Goal: Task Accomplishment & Management: Use online tool/utility

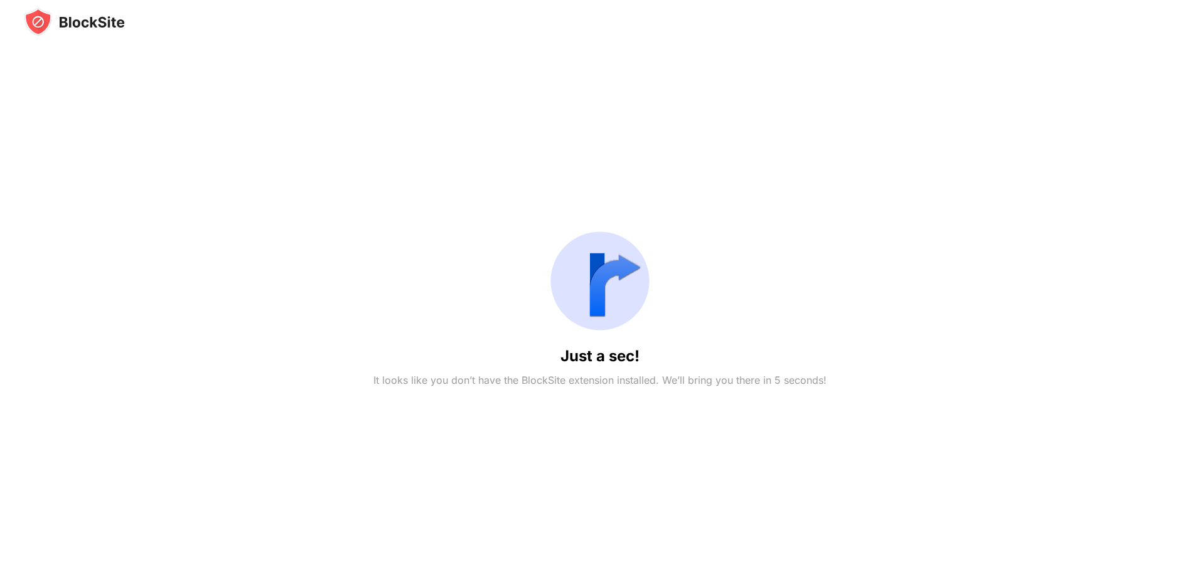
click at [858, 240] on div "Just a sec! It looks like you don’t have the BlockSite extension installed. We’…" at bounding box center [600, 305] width 1152 height 538
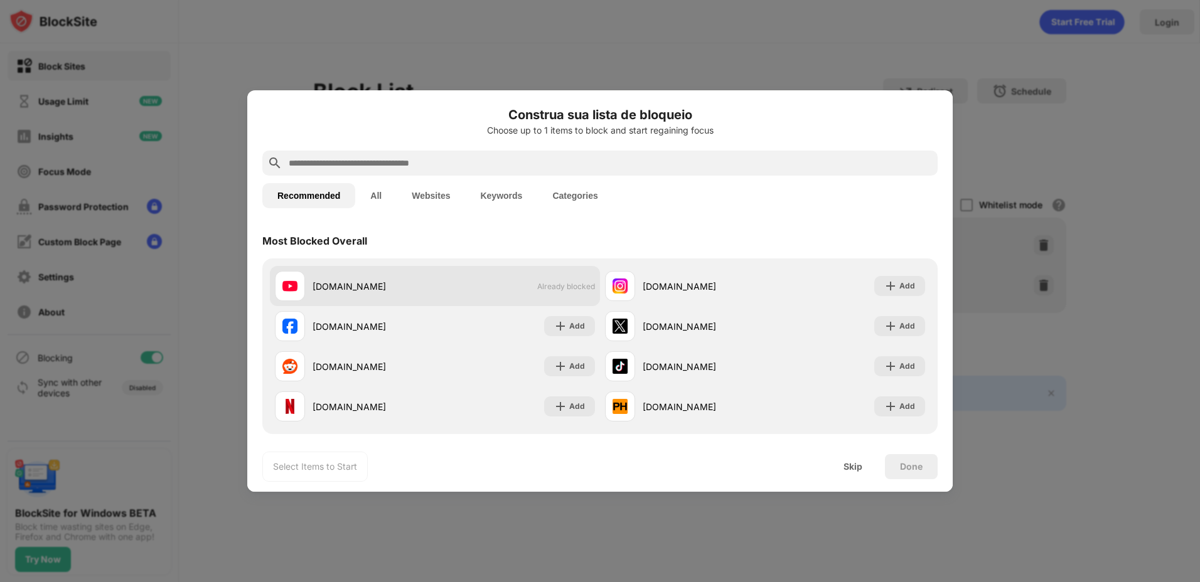
click at [567, 289] on span "Already blocked" at bounding box center [566, 286] width 58 height 9
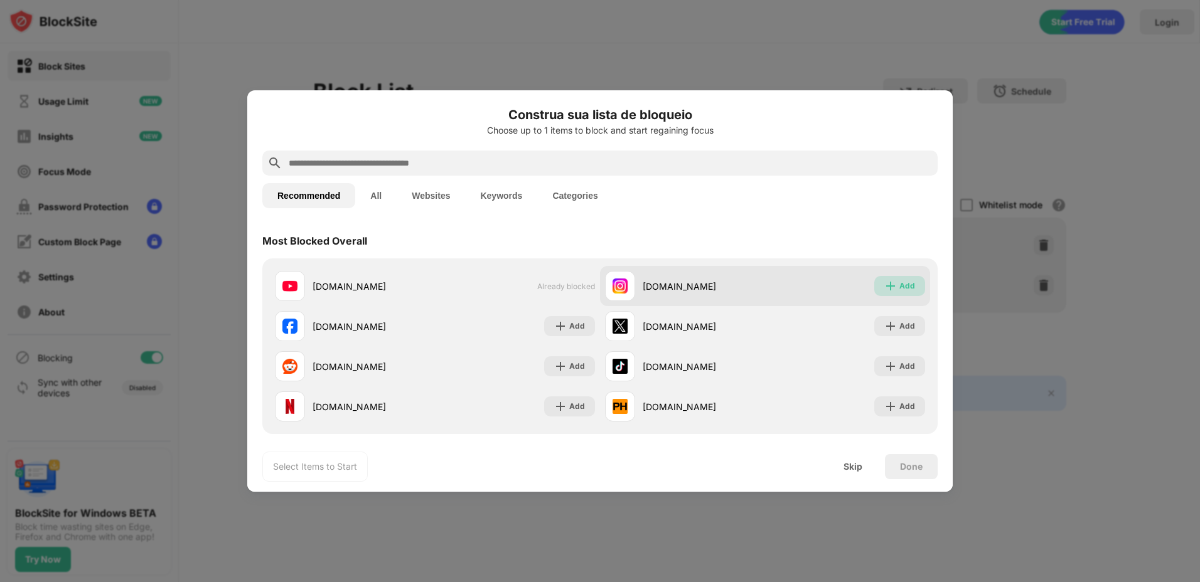
click at [899, 286] on div "Add" at bounding box center [907, 286] width 16 height 13
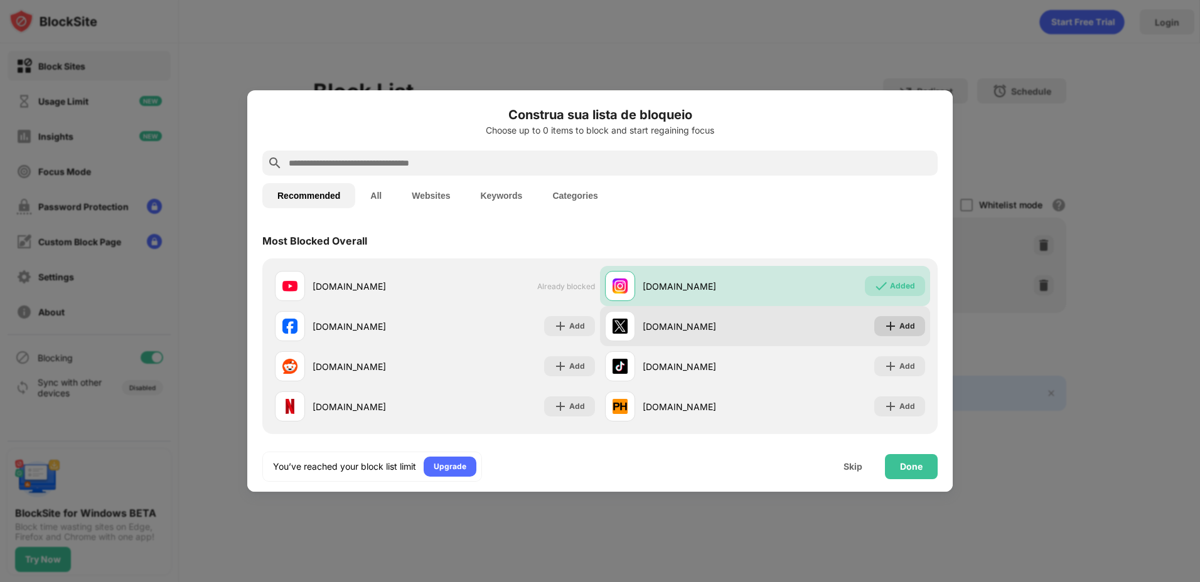
click at [904, 323] on div "Add" at bounding box center [907, 326] width 16 height 13
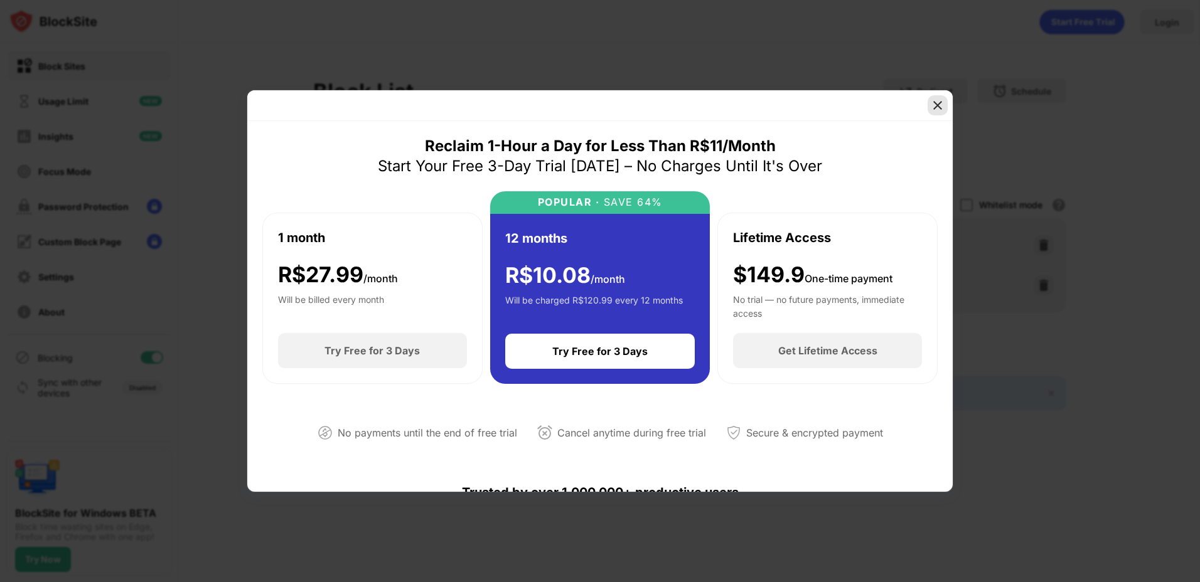
click at [933, 102] on img at bounding box center [937, 105] width 13 height 13
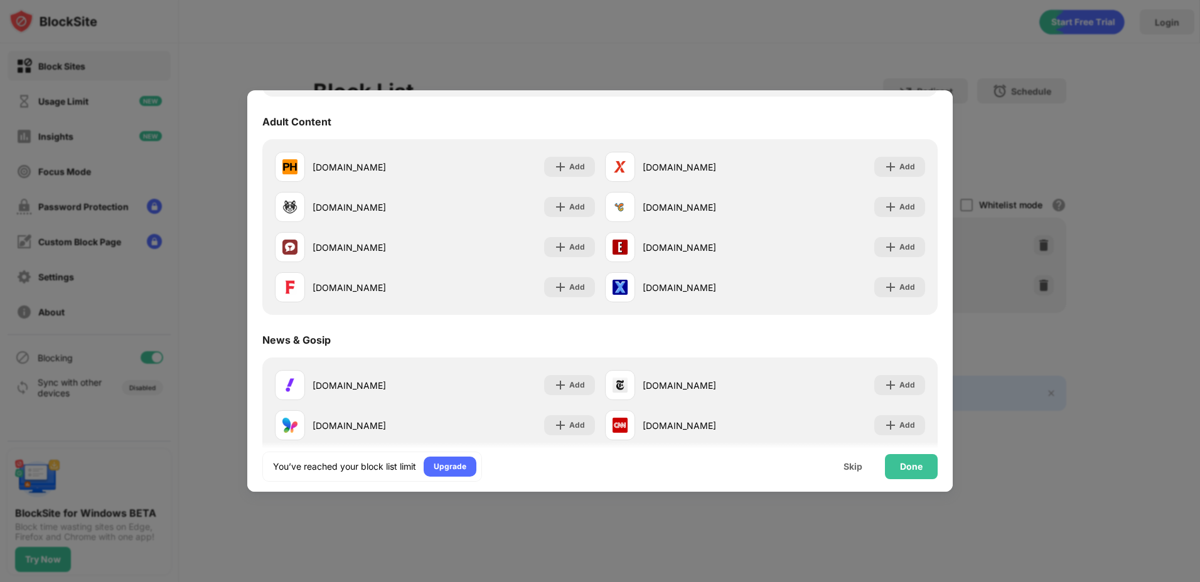
scroll to position [690, 0]
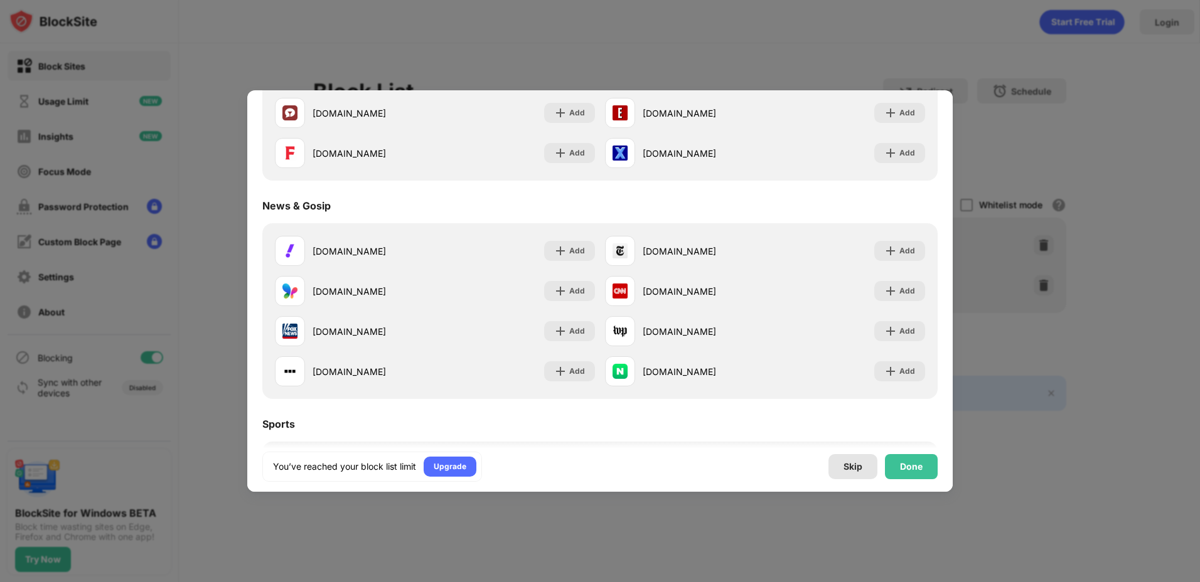
click at [855, 468] on div "Skip" at bounding box center [852, 467] width 19 height 10
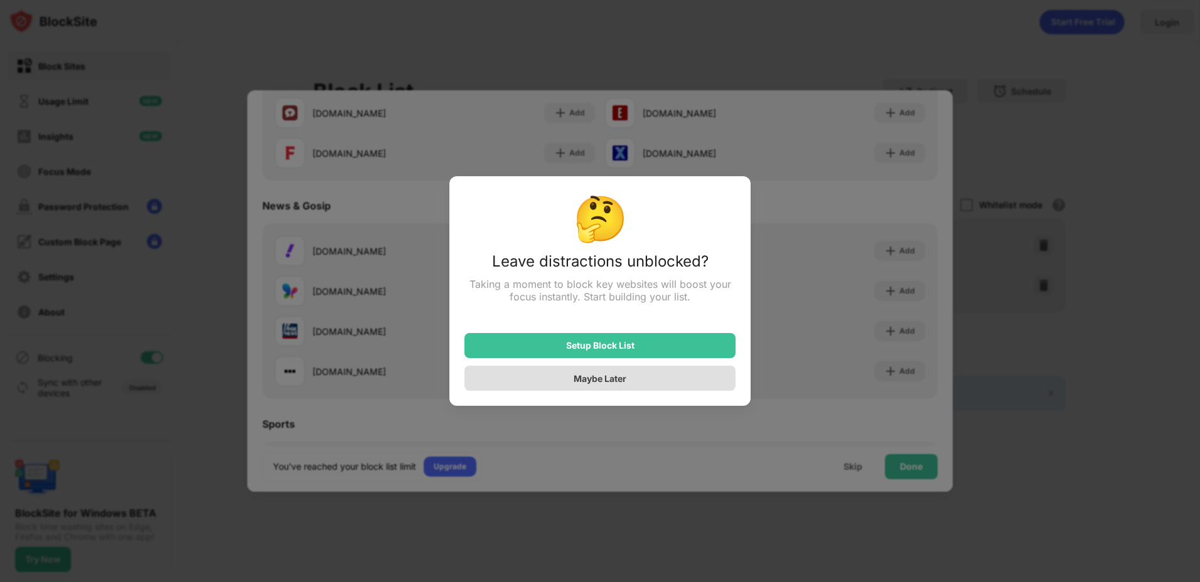
click at [624, 381] on div "Maybe Later" at bounding box center [600, 378] width 53 height 11
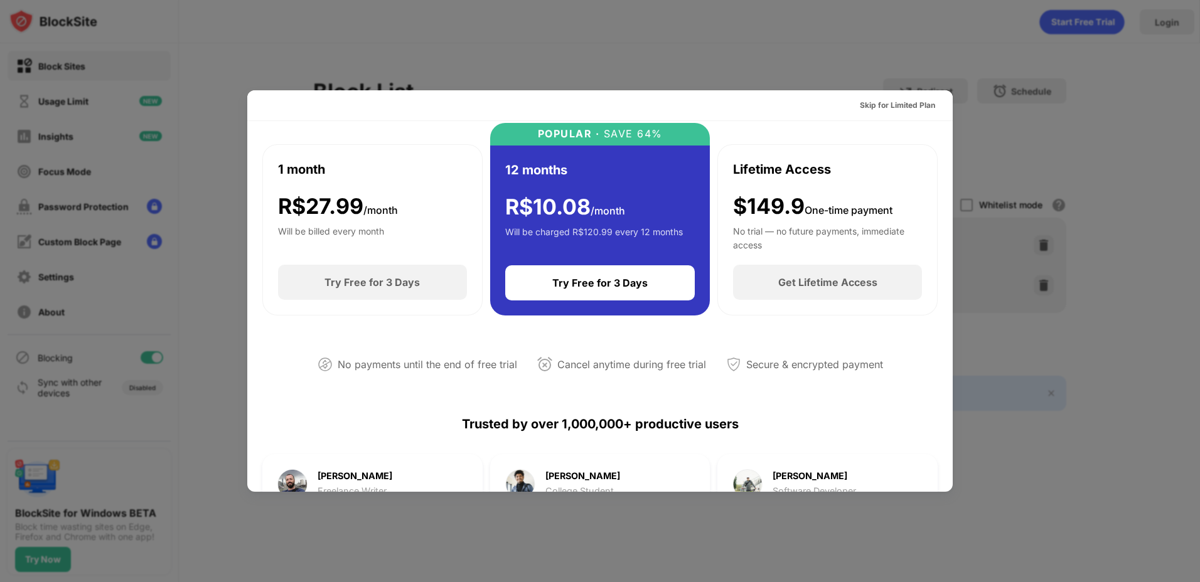
scroll to position [0, 0]
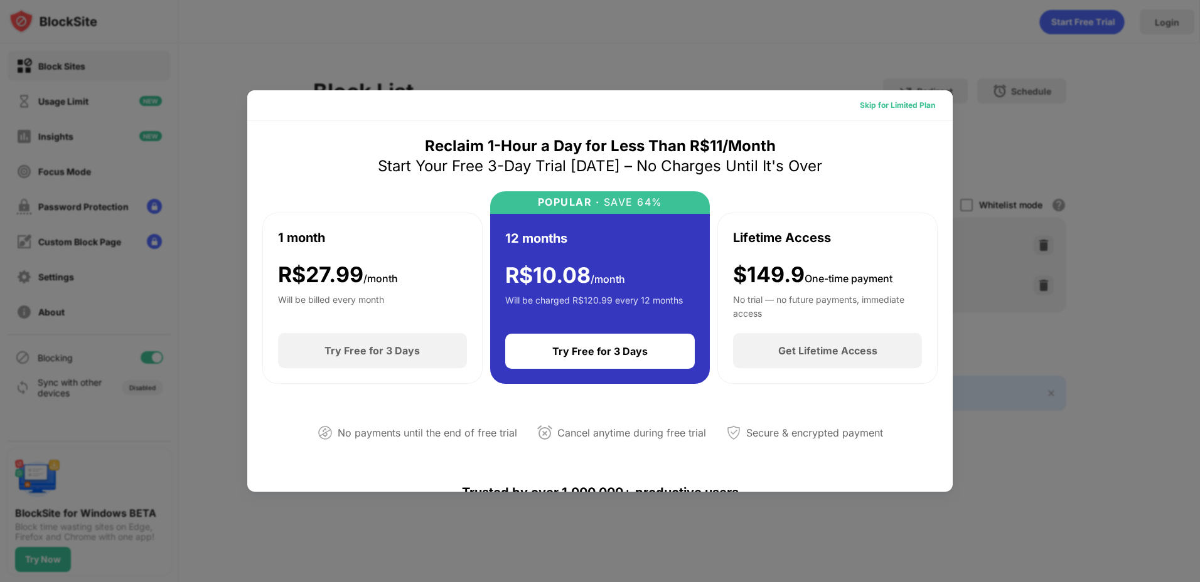
click at [896, 96] on div "Skip for Limited Plan" at bounding box center [897, 105] width 95 height 20
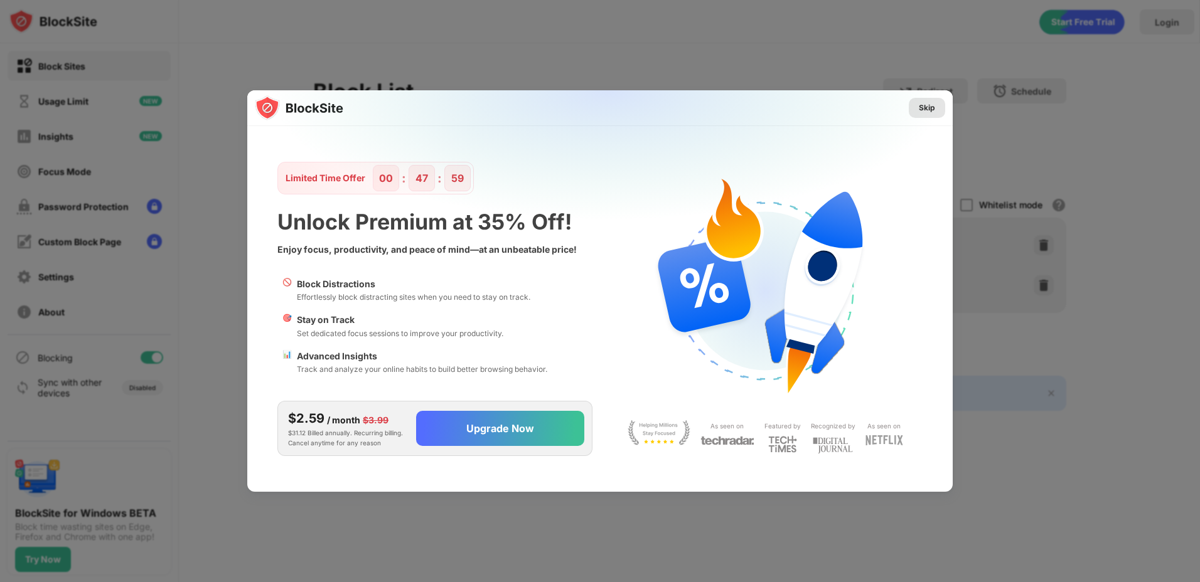
click at [938, 106] on div "Skip" at bounding box center [927, 108] width 36 height 20
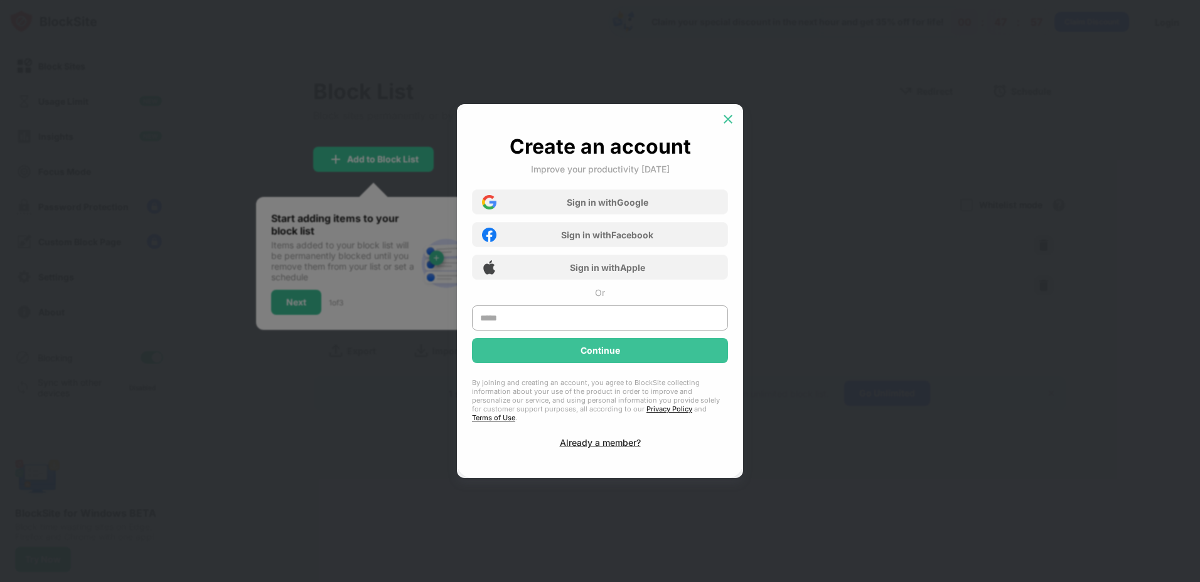
click at [729, 123] on img at bounding box center [728, 119] width 13 height 13
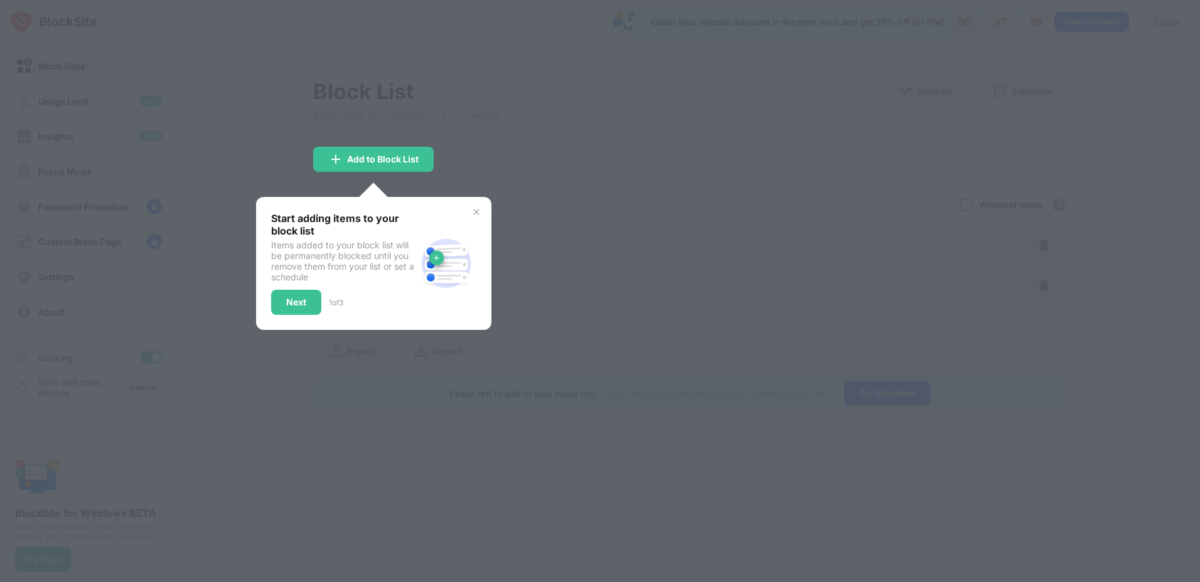
click at [475, 215] on img at bounding box center [476, 212] width 10 height 10
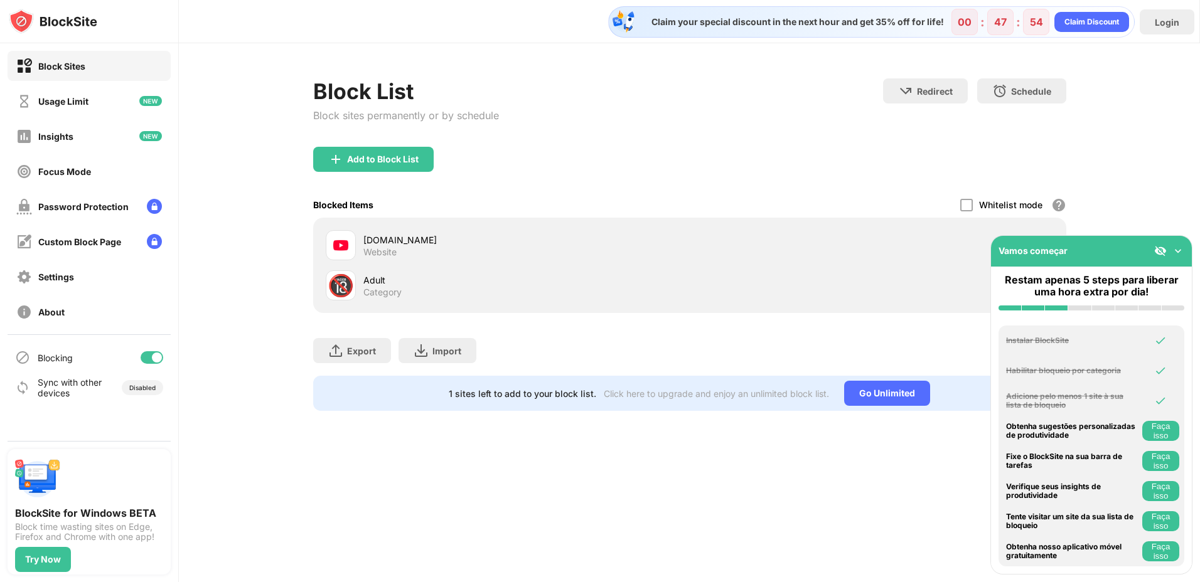
click at [1182, 243] on div "Vamos começar" at bounding box center [1091, 251] width 201 height 31
click at [1182, 244] on div "Vamos começar" at bounding box center [1091, 251] width 201 height 31
click at [1182, 246] on img at bounding box center [1178, 251] width 13 height 13
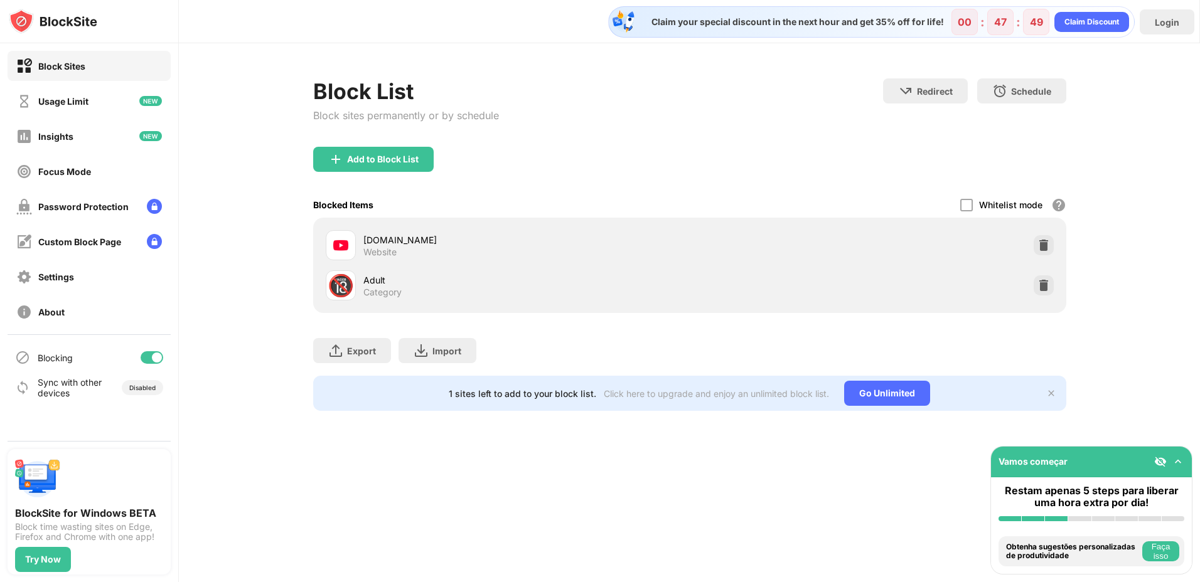
click at [1029, 287] on div "🔞 Adult Category" at bounding box center [690, 285] width 738 height 40
click at [1040, 286] on img at bounding box center [1043, 285] width 13 height 13
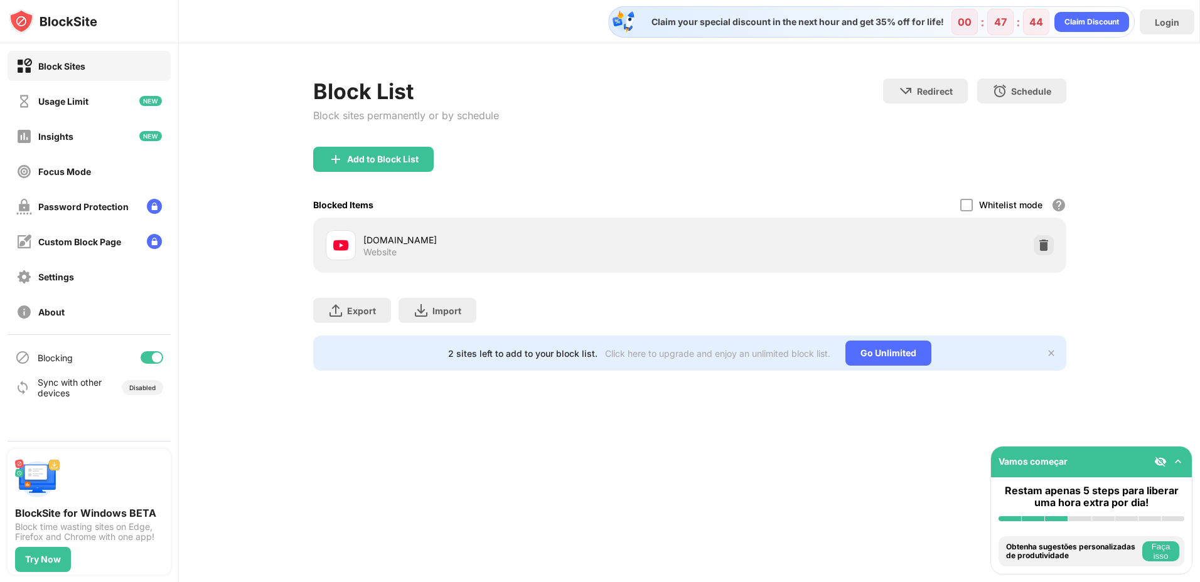
click at [1068, 449] on div "Vamos começar" at bounding box center [1091, 462] width 201 height 31
click at [85, 177] on div "Focus Mode" at bounding box center [53, 172] width 75 height 16
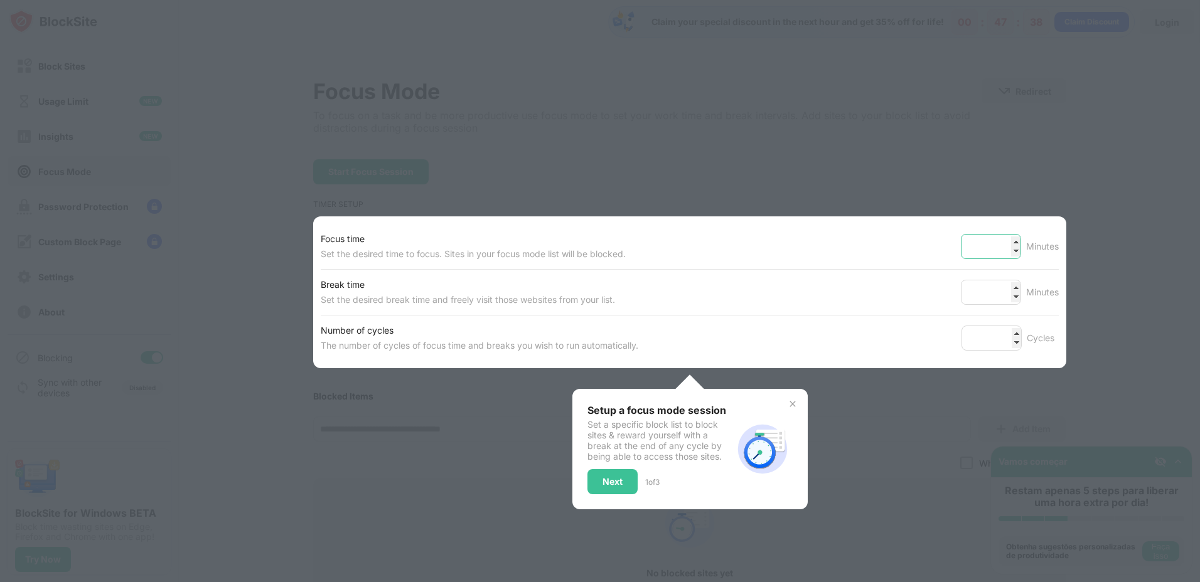
click at [984, 251] on input "**" at bounding box center [991, 246] width 60 height 25
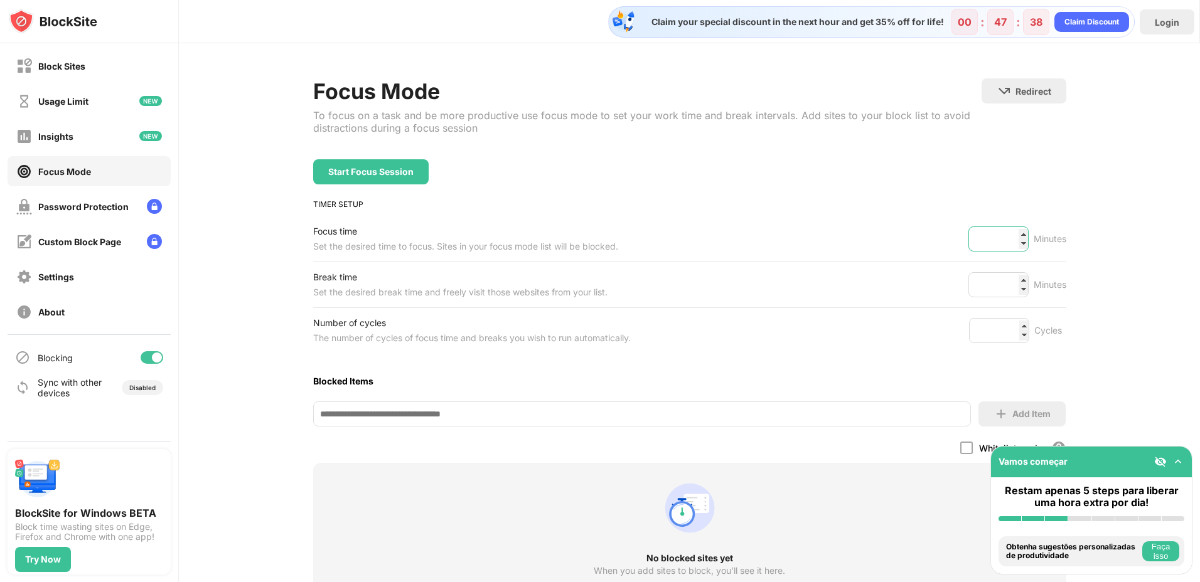
click at [984, 251] on input "**" at bounding box center [998, 239] width 60 height 25
click at [68, 281] on div "Settings" at bounding box center [56, 277] width 36 height 11
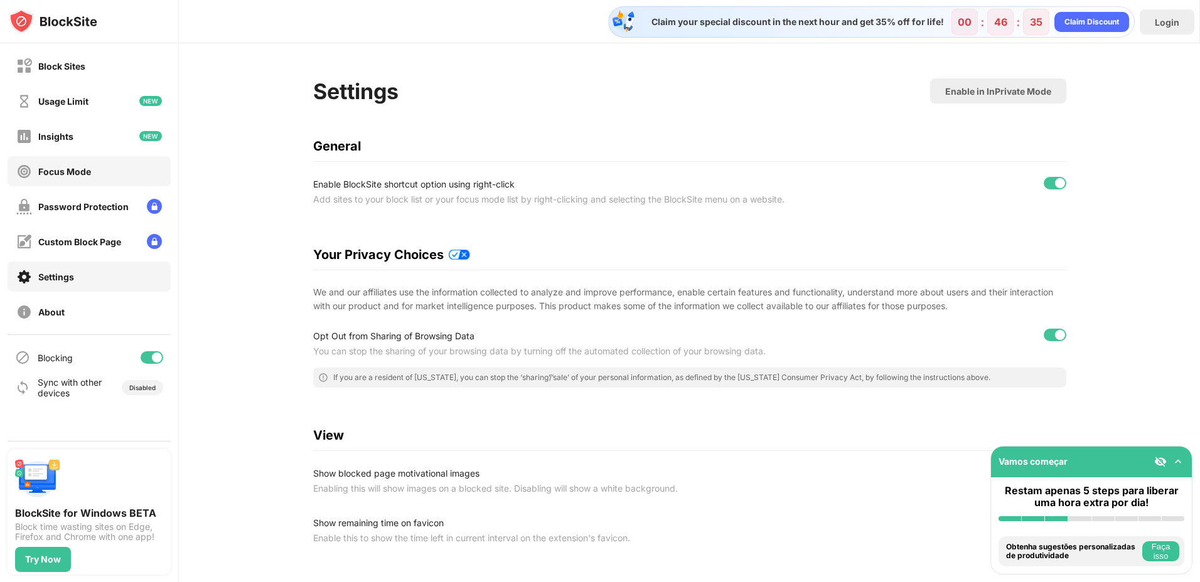
click at [135, 169] on div "Focus Mode" at bounding box center [89, 171] width 163 height 30
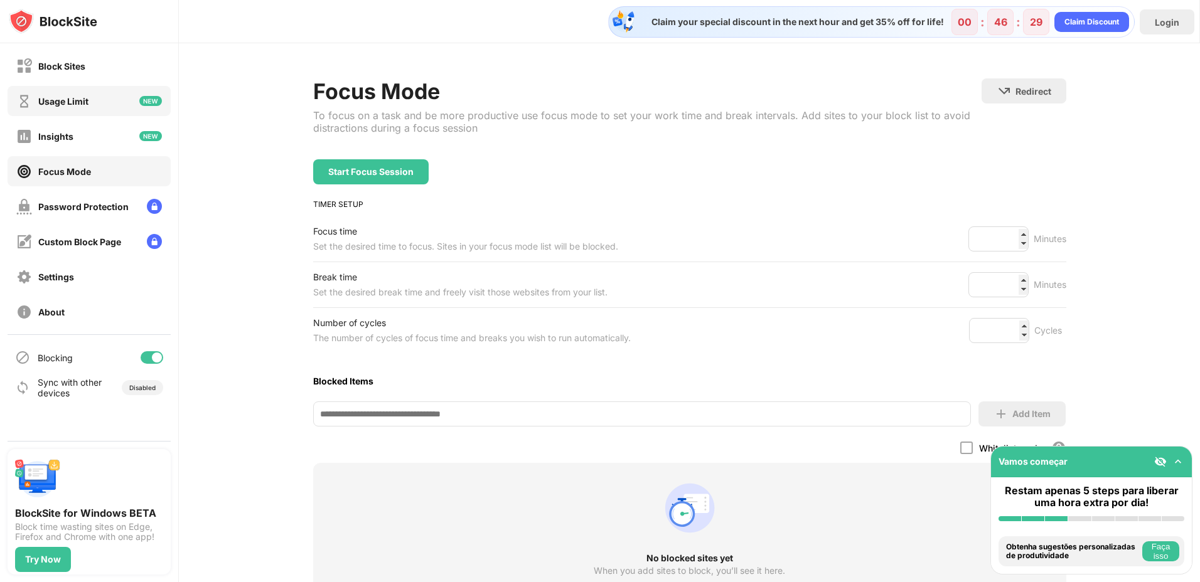
click at [88, 98] on div "Usage Limit" at bounding box center [63, 101] width 50 height 11
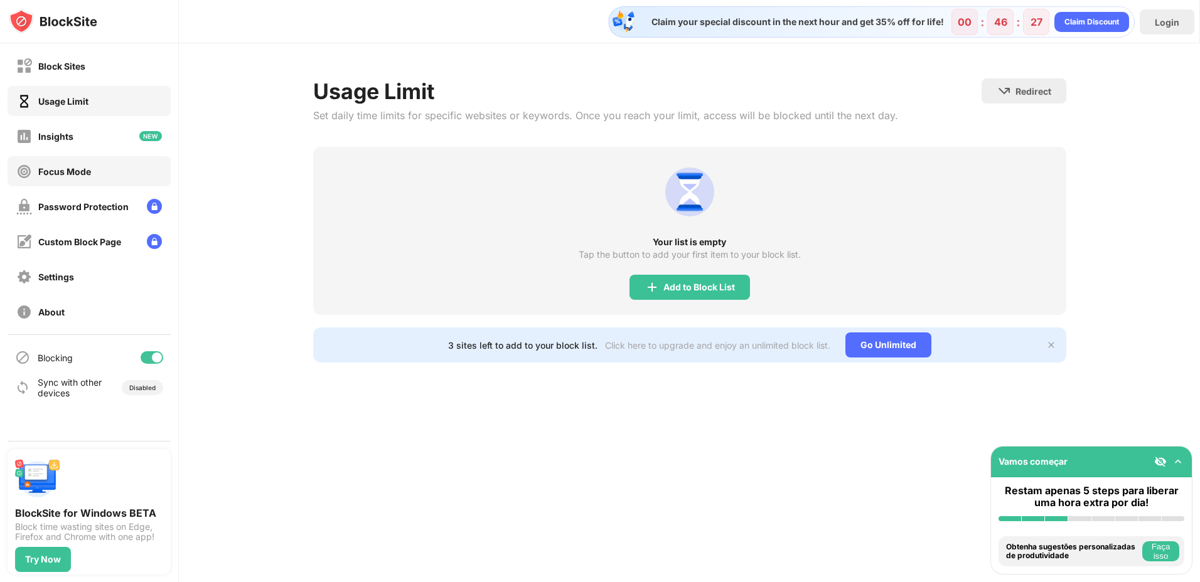
click at [100, 159] on div "Focus Mode" at bounding box center [89, 171] width 163 height 30
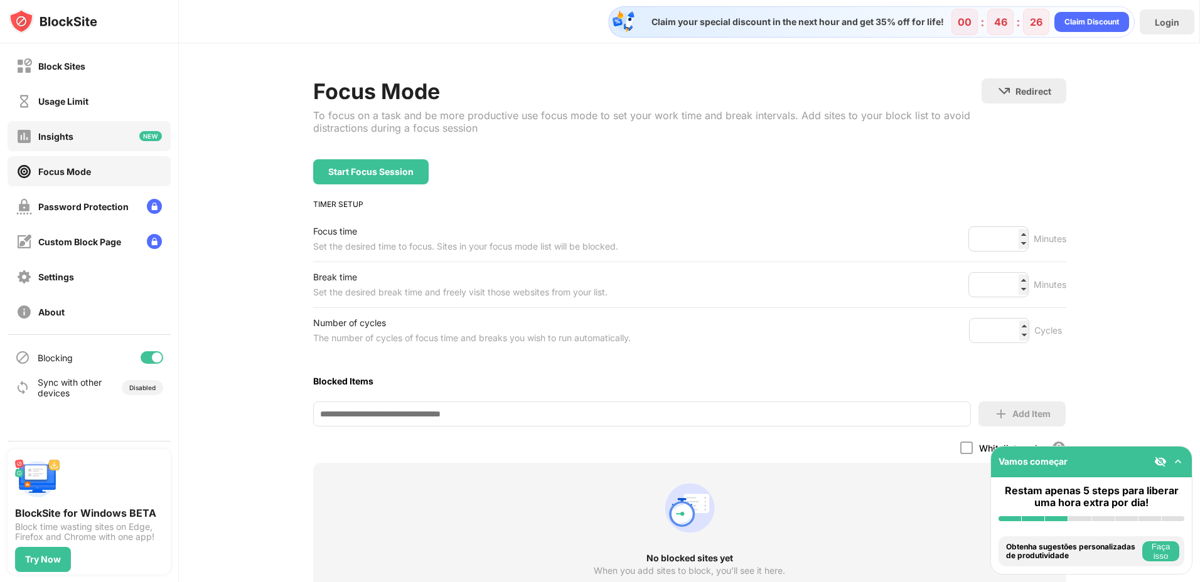
click at [104, 128] on div "Insights" at bounding box center [89, 136] width 163 height 30
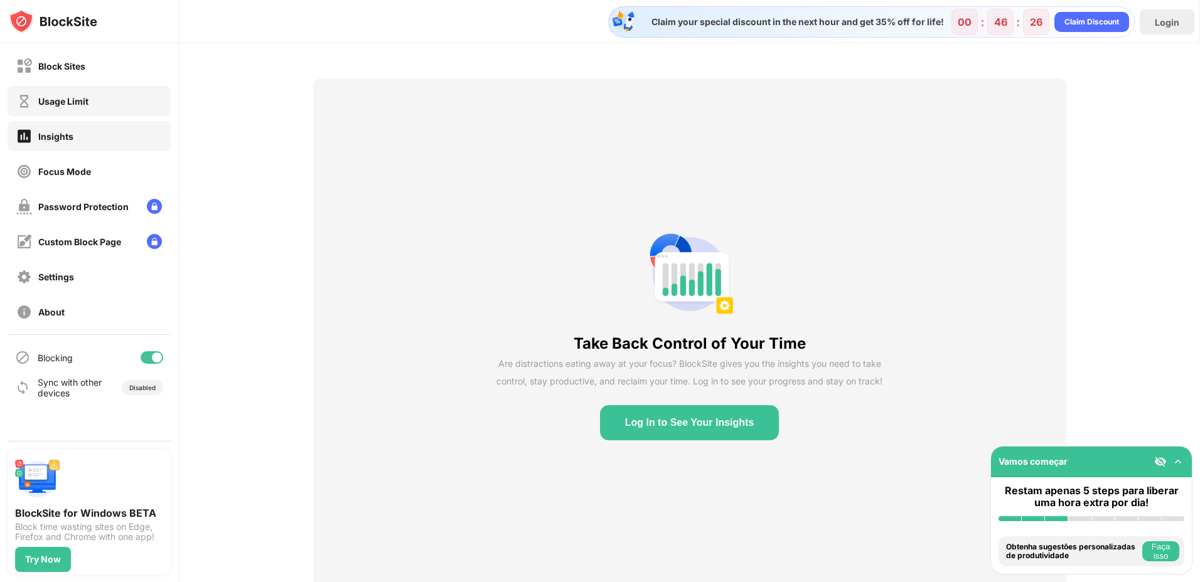
click at [99, 103] on div "Usage Limit" at bounding box center [89, 101] width 163 height 30
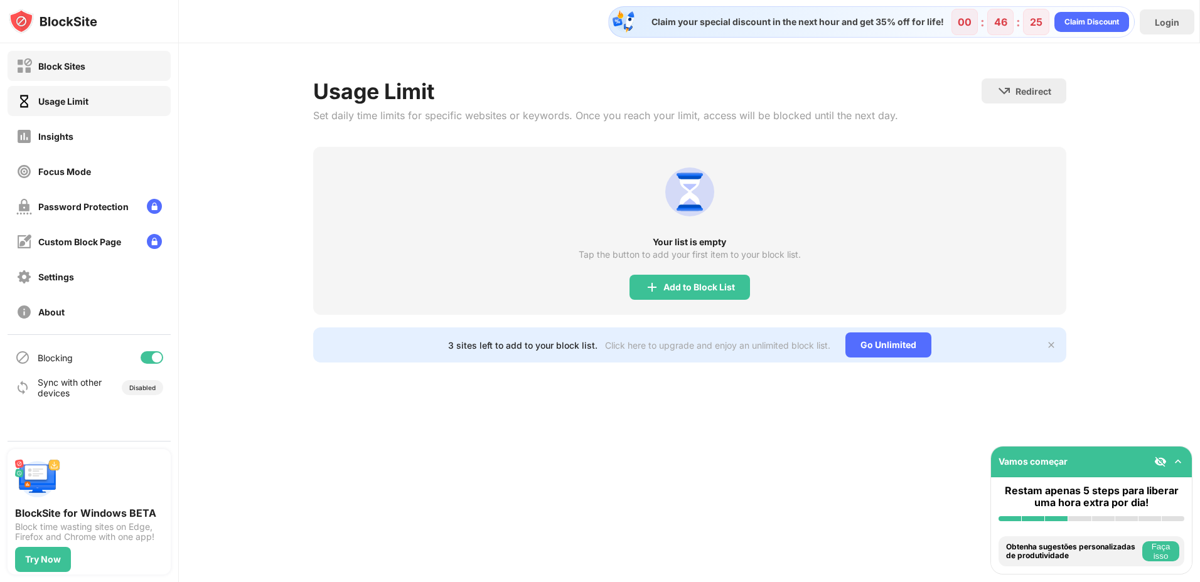
click at [100, 61] on div "Block Sites" at bounding box center [89, 66] width 163 height 30
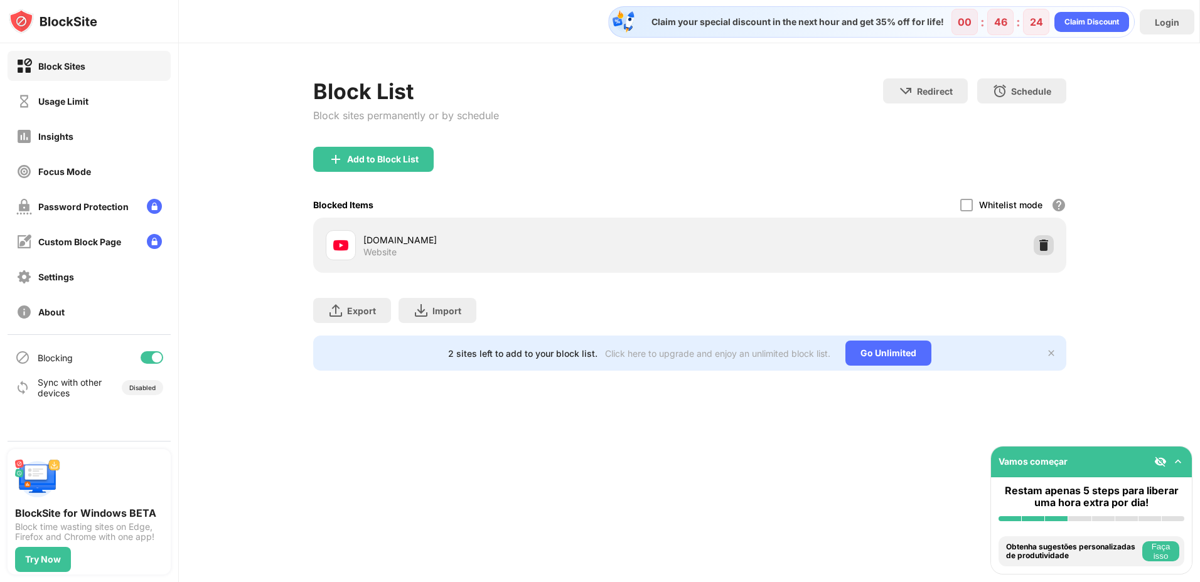
click at [1052, 238] on div at bounding box center [1044, 245] width 20 height 20
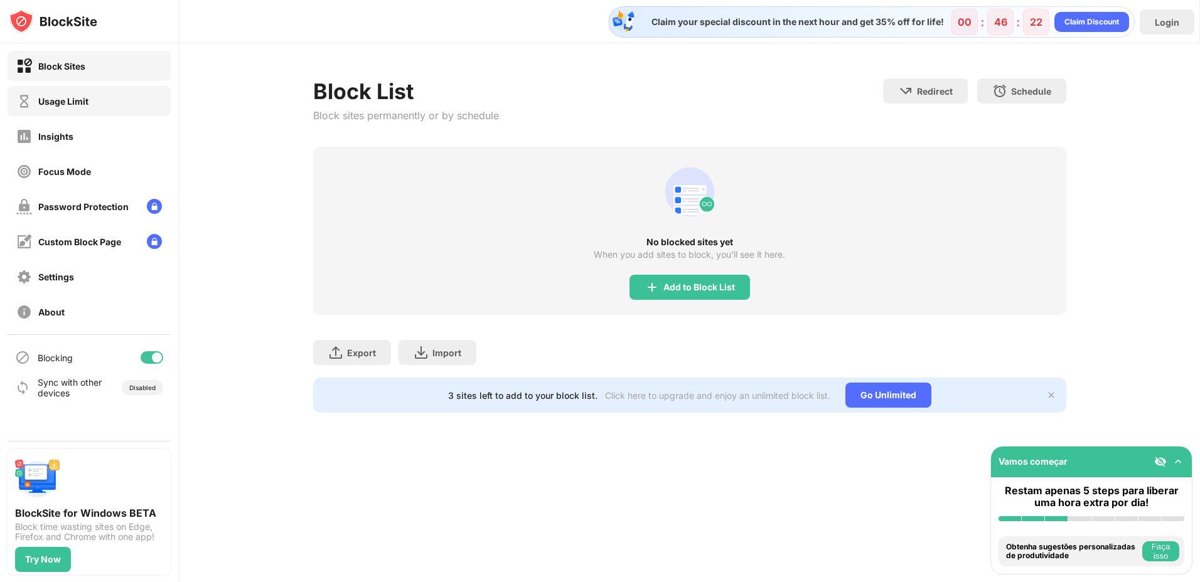
click at [115, 100] on div "Usage Limit" at bounding box center [89, 101] width 163 height 30
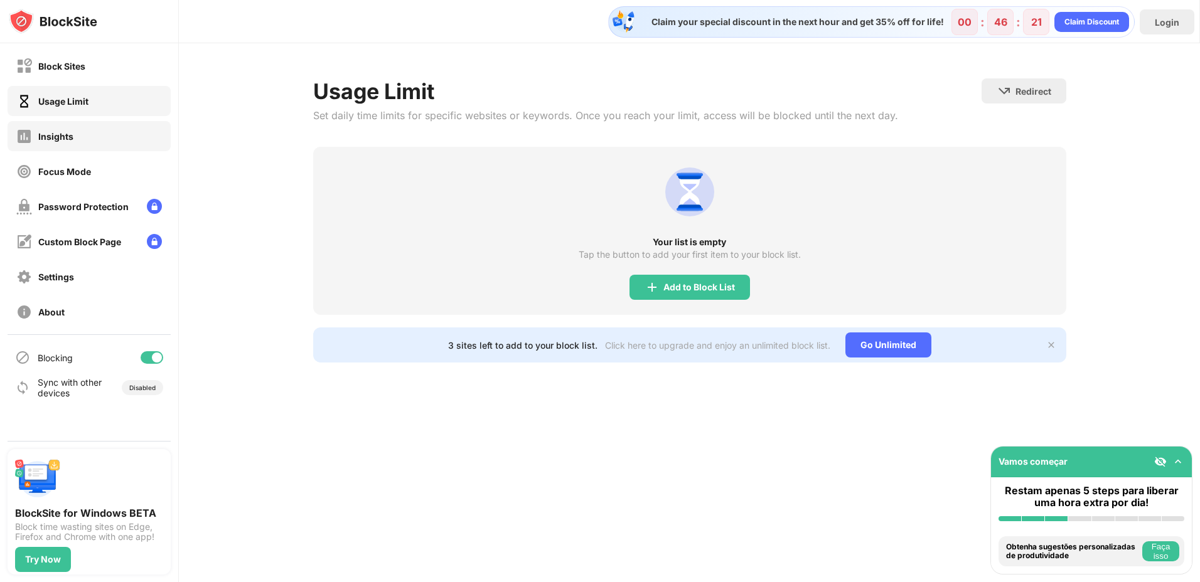
click at [109, 136] on div "Insights" at bounding box center [89, 136] width 163 height 30
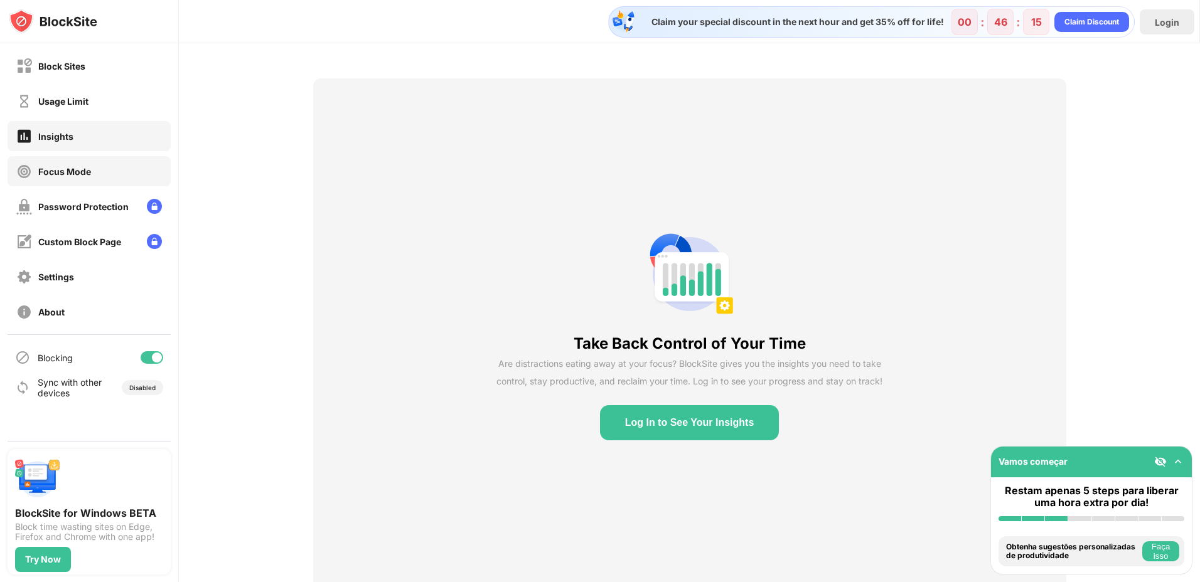
click at [82, 174] on div "Focus Mode" at bounding box center [64, 171] width 53 height 11
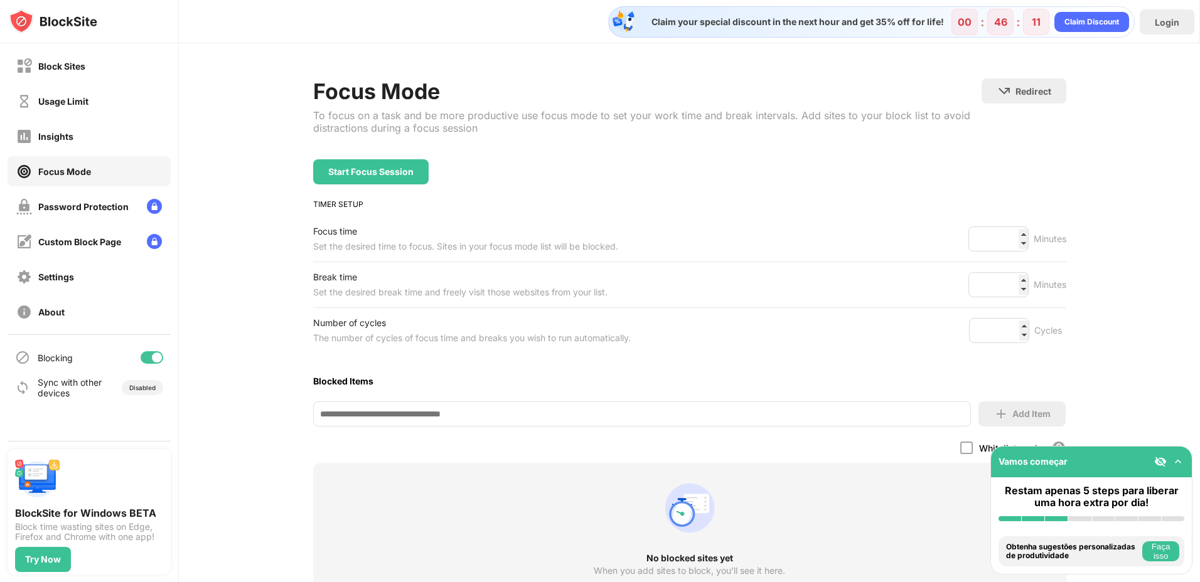
click at [402, 426] on input at bounding box center [642, 414] width 658 height 25
click at [382, 170] on div "Start Focus Session" at bounding box center [370, 172] width 85 height 10
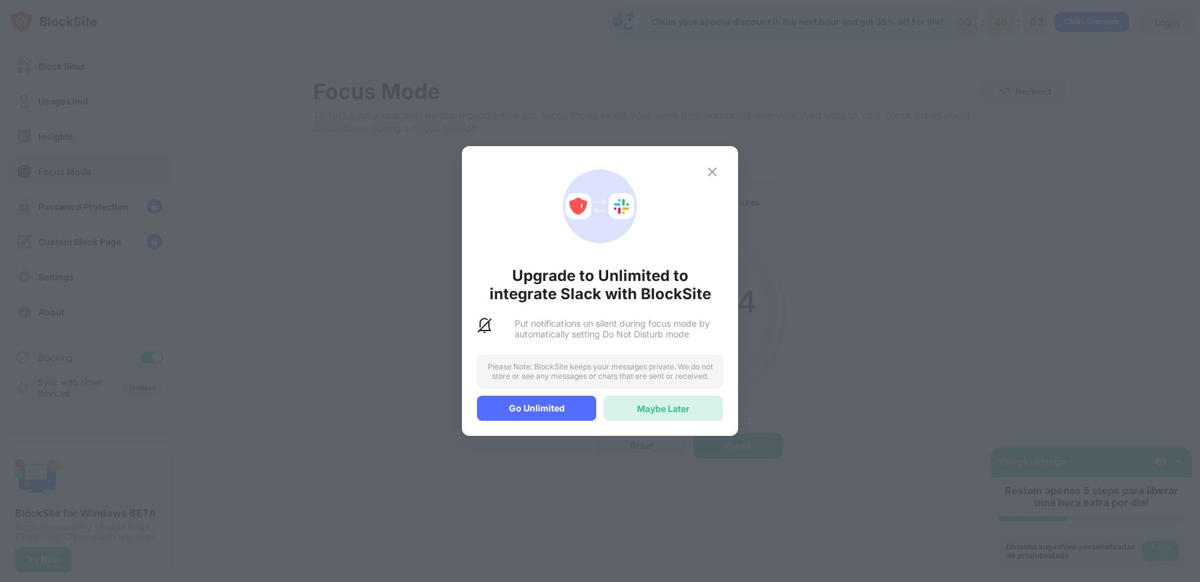
click at [668, 410] on div "Maybe Later" at bounding box center [663, 409] width 53 height 11
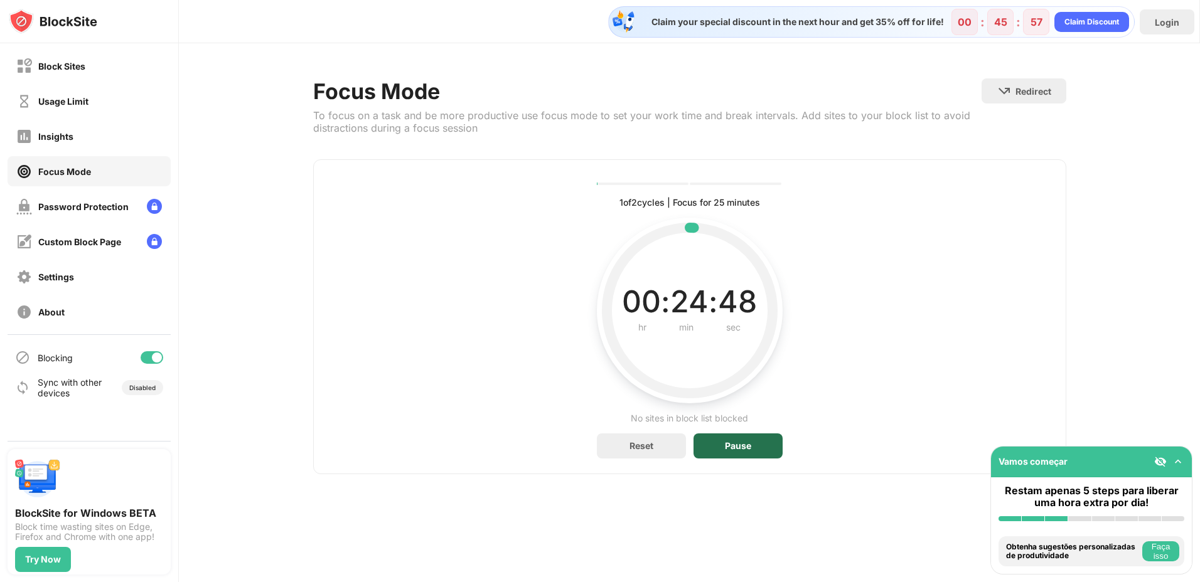
click at [747, 450] on div "Pause" at bounding box center [738, 446] width 26 height 10
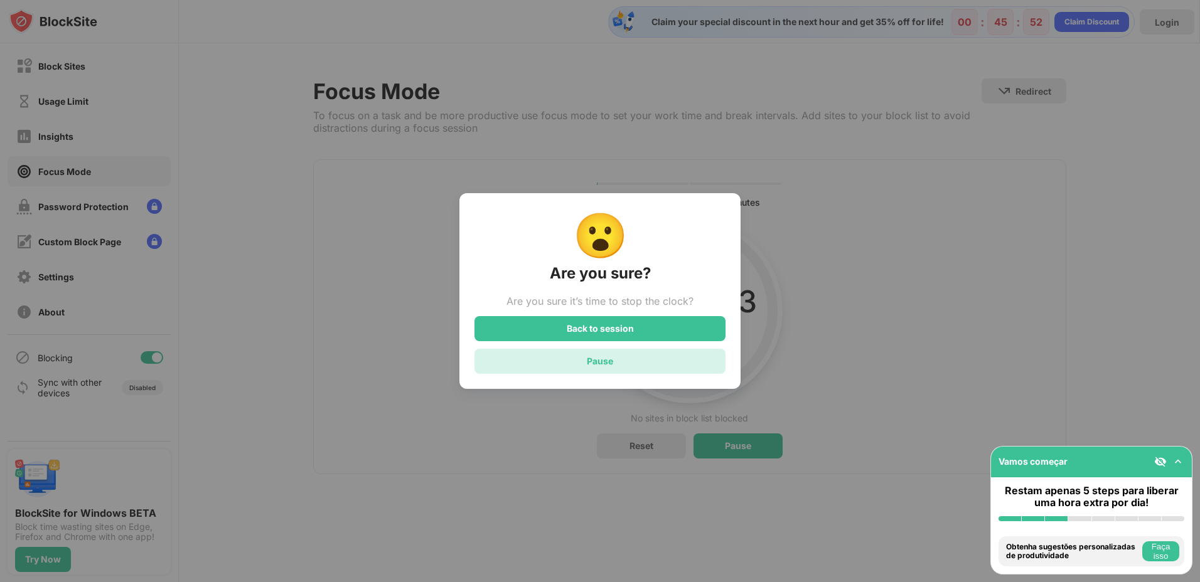
drag, startPoint x: 619, startPoint y: 368, endPoint x: 626, endPoint y: 334, distance: 34.5
click at [626, 334] on div "Back to session Pause" at bounding box center [599, 345] width 251 height 58
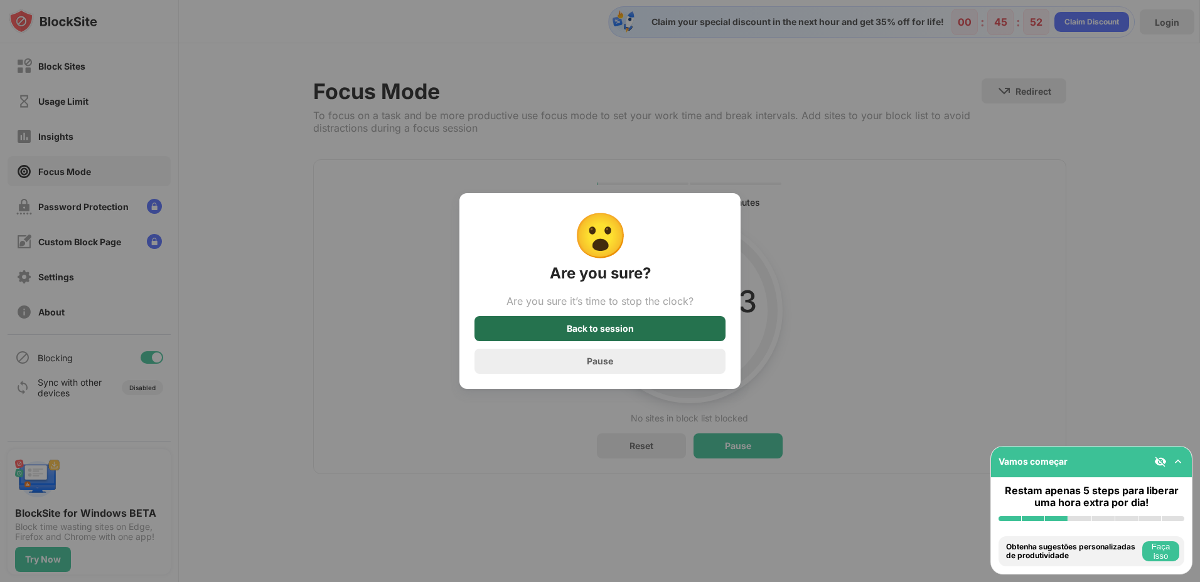
click at [626, 333] on div "Back to session" at bounding box center [600, 329] width 67 height 10
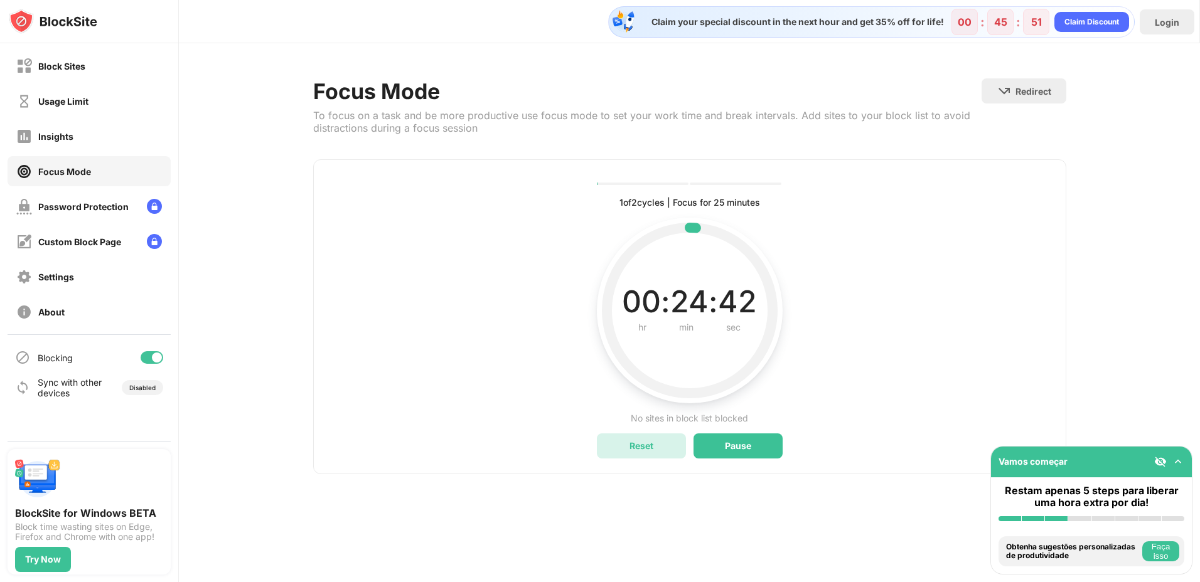
click at [646, 447] on div "Reset" at bounding box center [641, 446] width 24 height 11
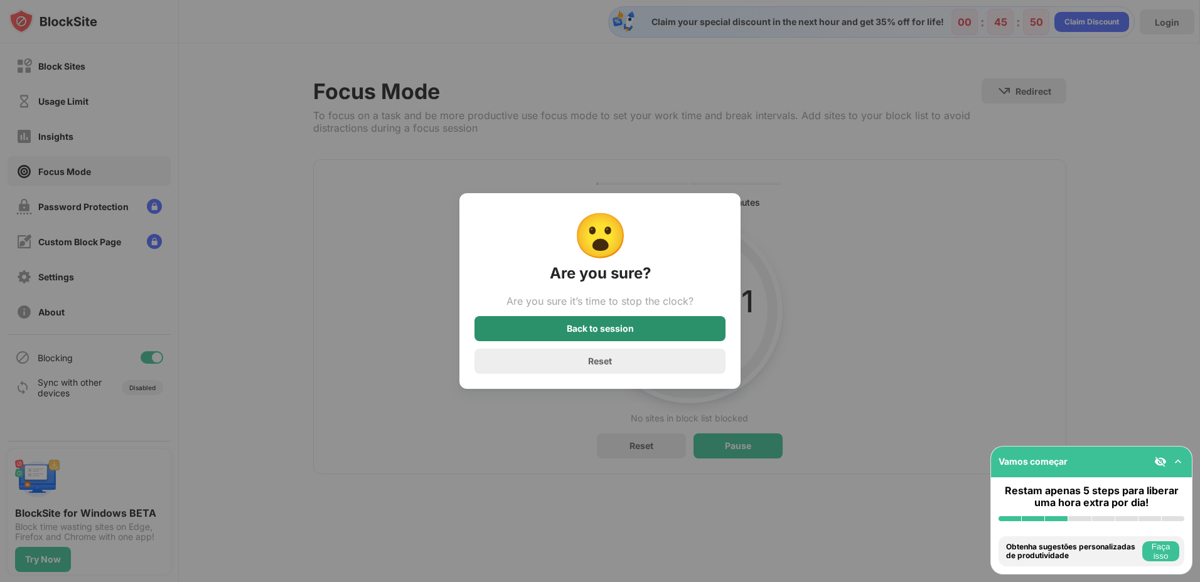
click at [655, 333] on div "Back to session" at bounding box center [599, 328] width 251 height 25
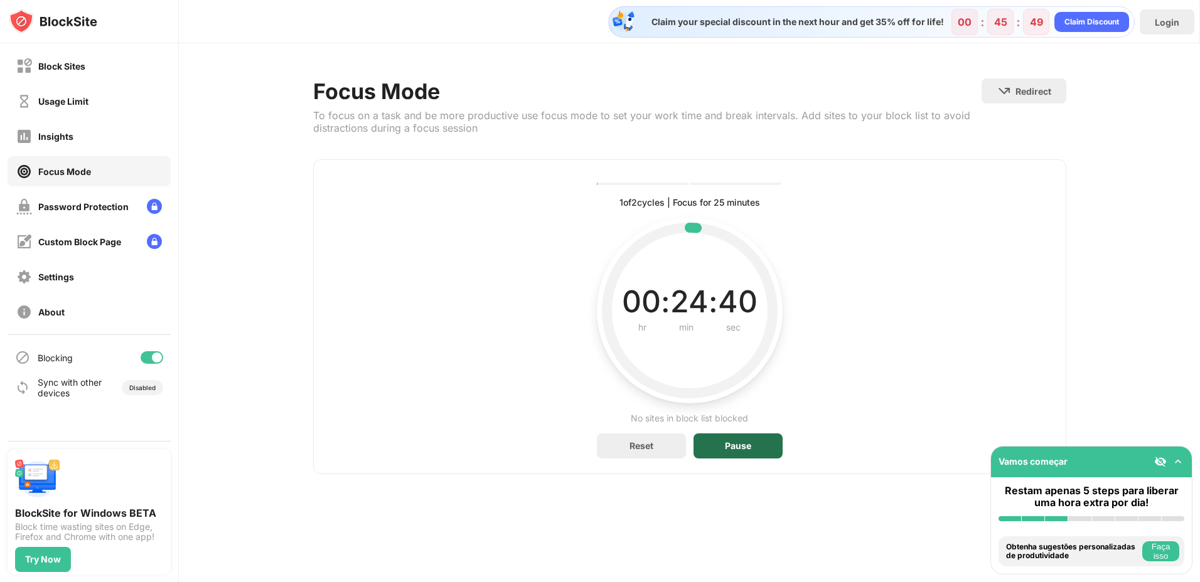
click at [703, 441] on div "Pause" at bounding box center [737, 446] width 89 height 25
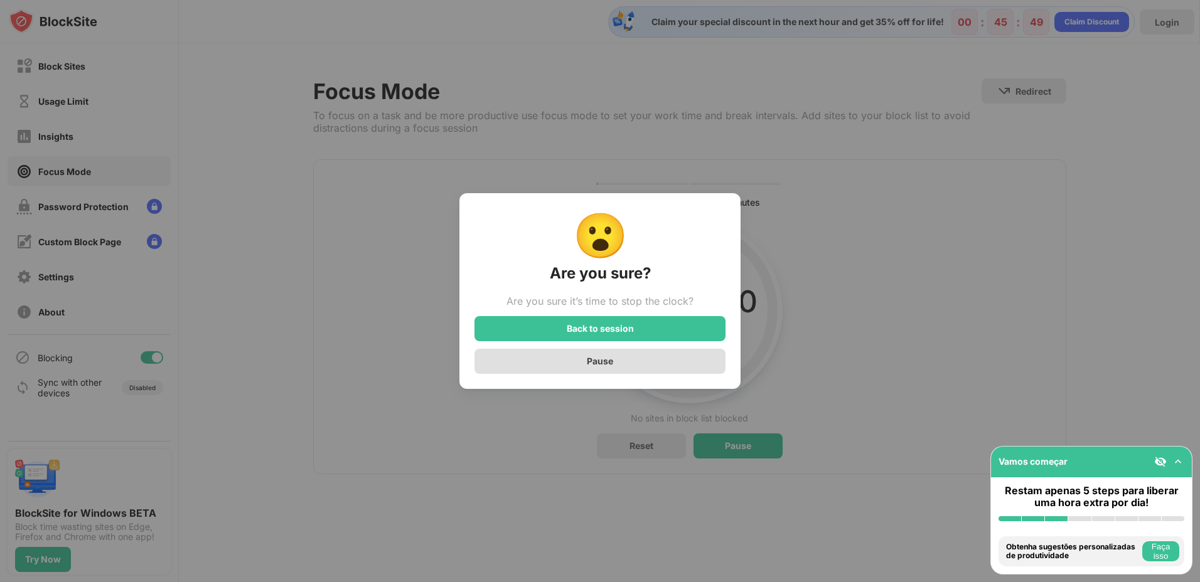
click at [641, 366] on div "Pause" at bounding box center [599, 361] width 251 height 25
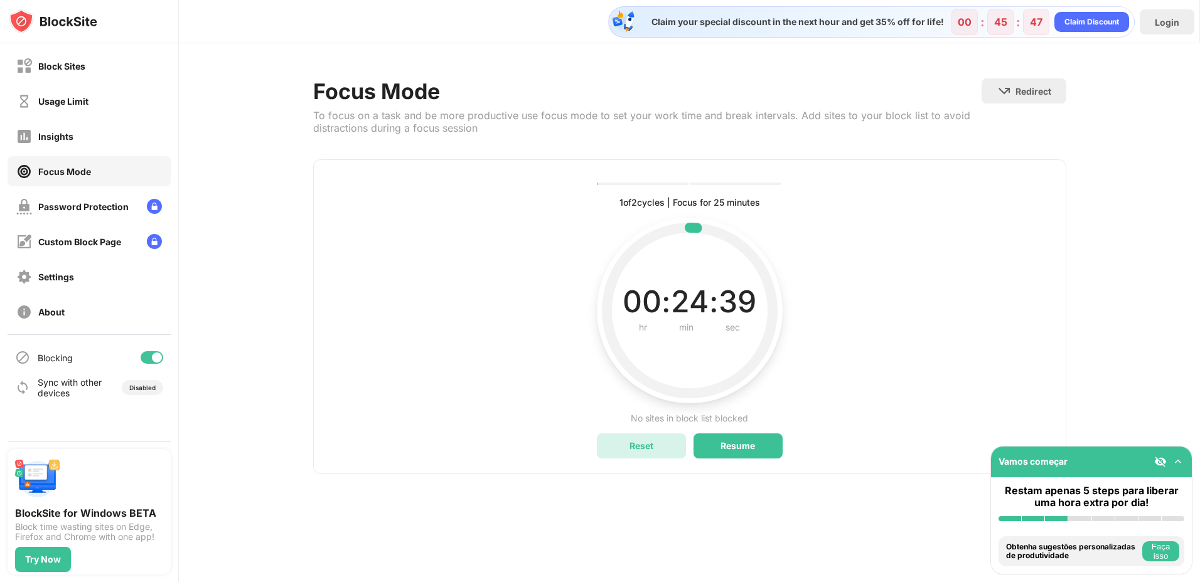
click at [667, 453] on div "Reset" at bounding box center [641, 446] width 89 height 25
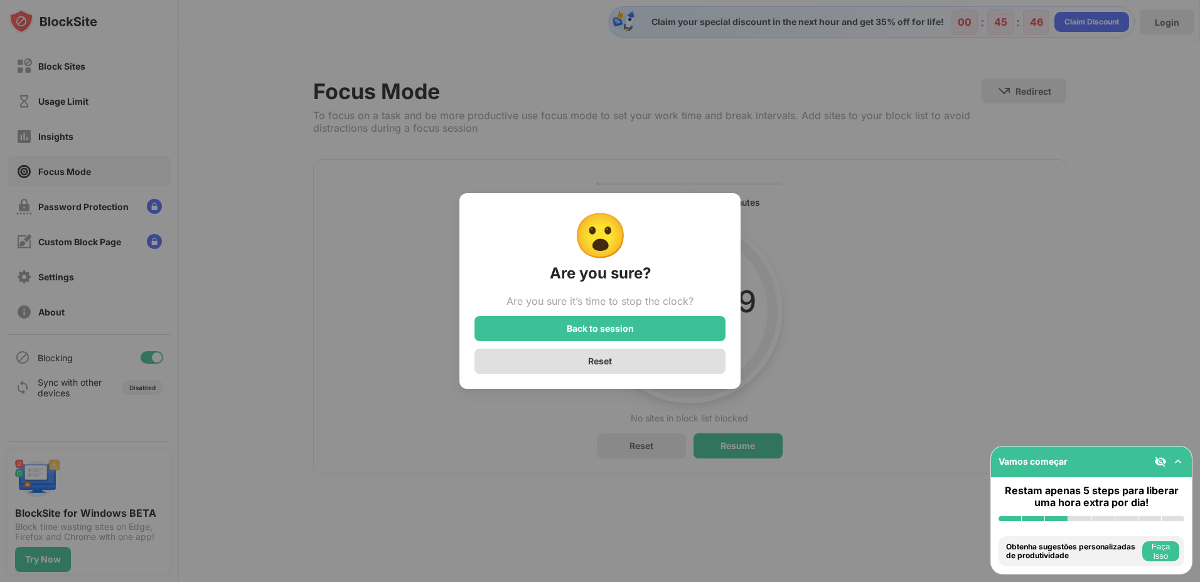
click at [631, 360] on div "Reset" at bounding box center [599, 361] width 251 height 25
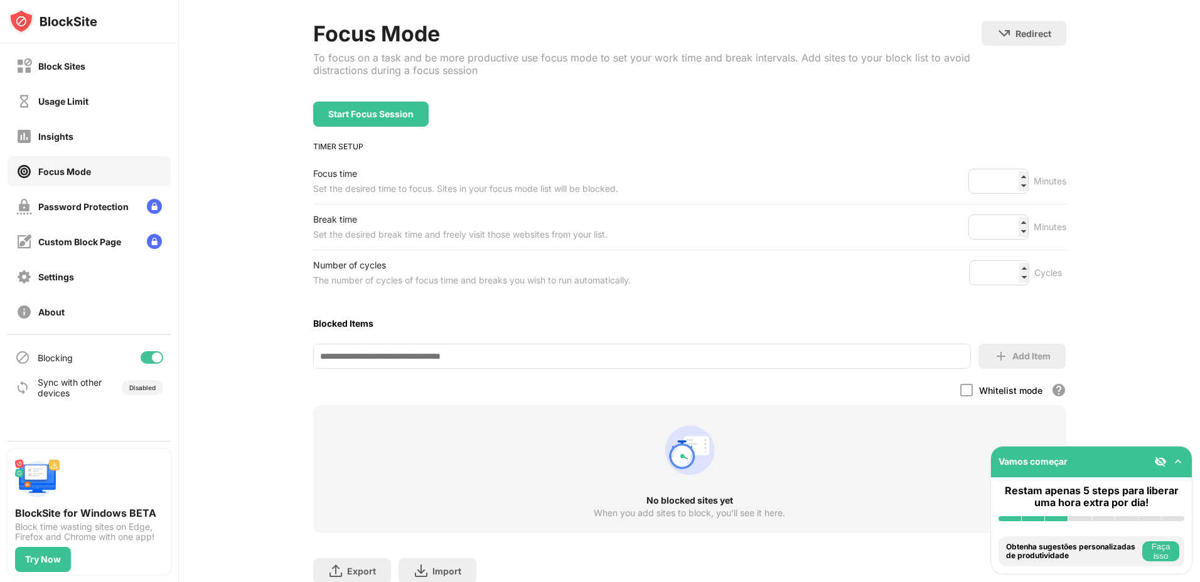
scroll to position [116, 0]
